Goal: Check status: Check status

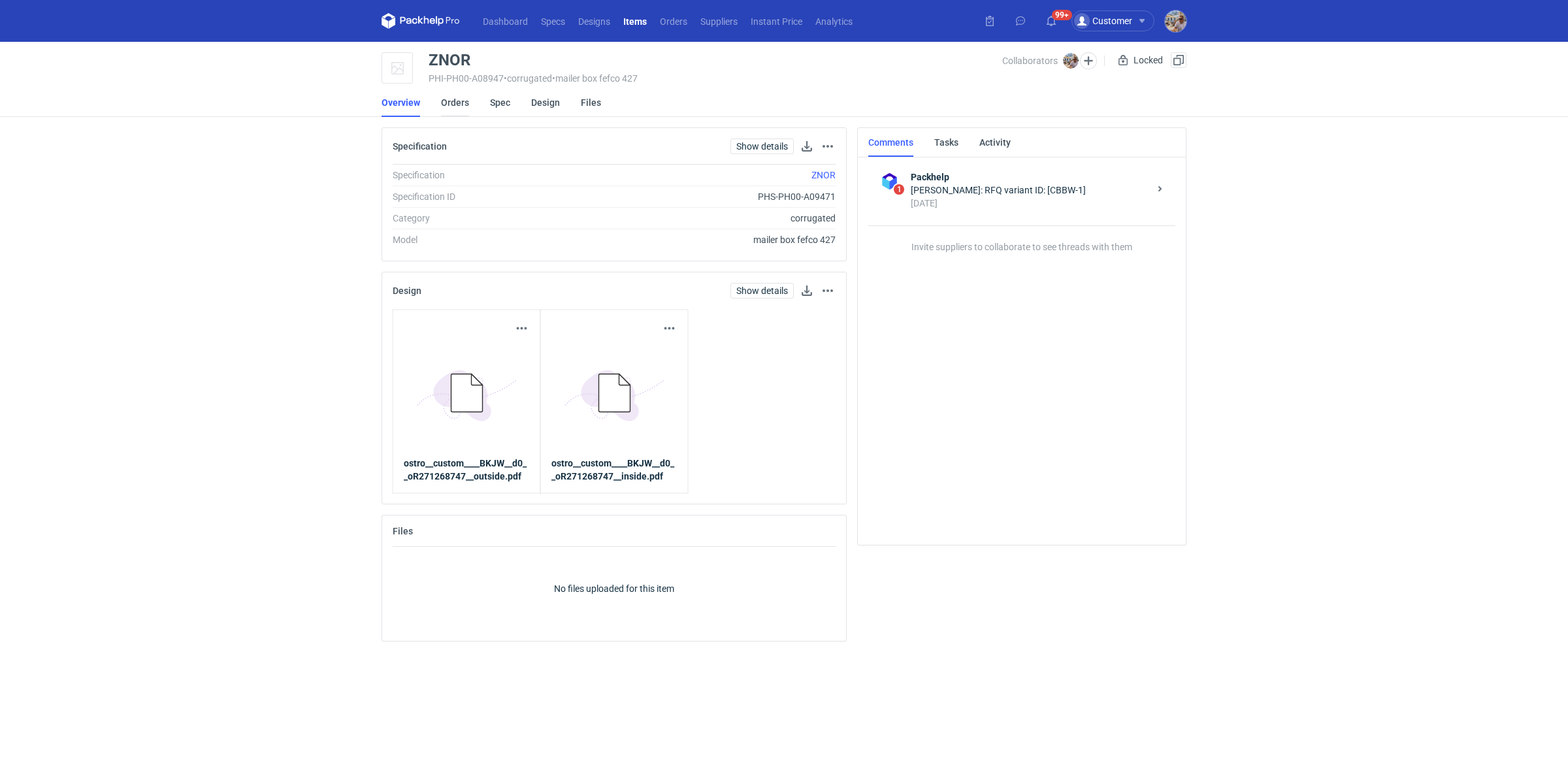
click at [450, 106] on link "Orders" at bounding box center [455, 102] width 28 height 28
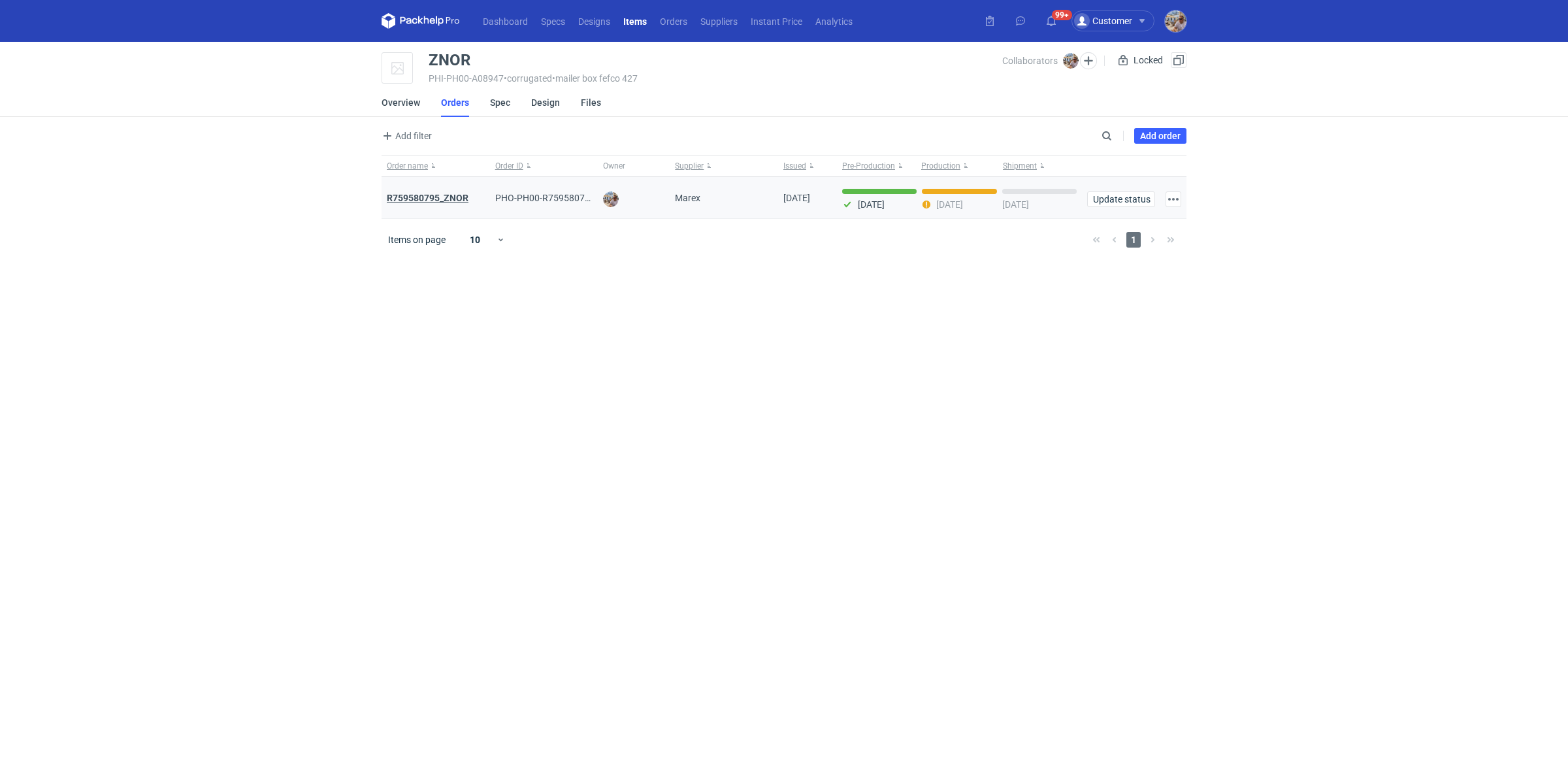
click at [421, 193] on strong "R759580795_ZNOR" at bounding box center [428, 198] width 82 height 11
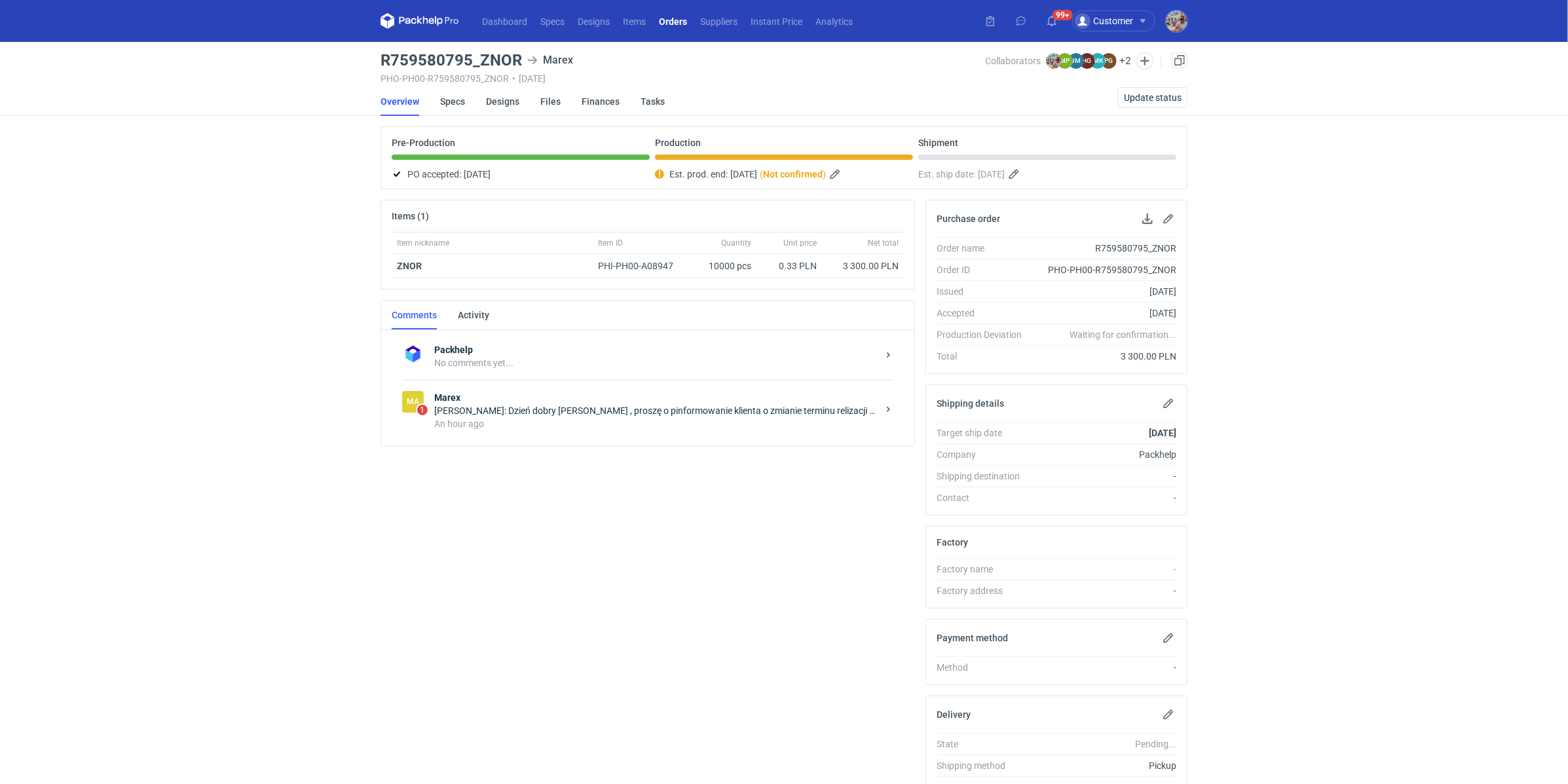
click at [560, 413] on div "[PERSON_NAME]: Dzień dobry [PERSON_NAME] , proszę o pinformowanie klienta o zmi…" at bounding box center [655, 410] width 443 height 13
